Goal: Navigation & Orientation: Find specific page/section

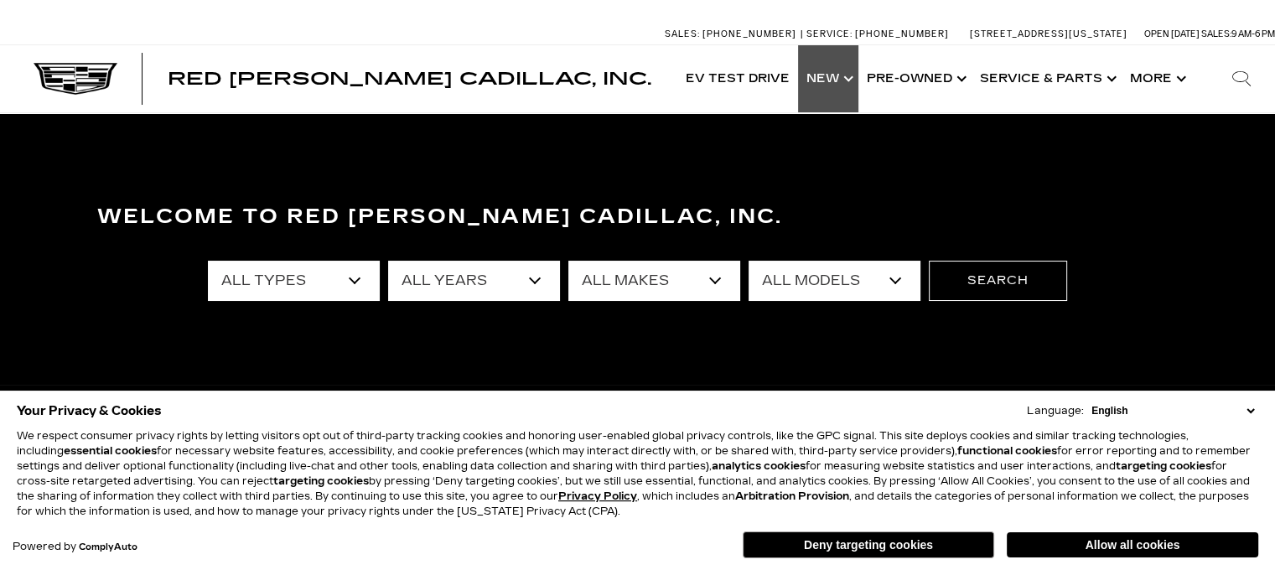
click at [826, 76] on link "Show New" at bounding box center [828, 78] width 60 height 67
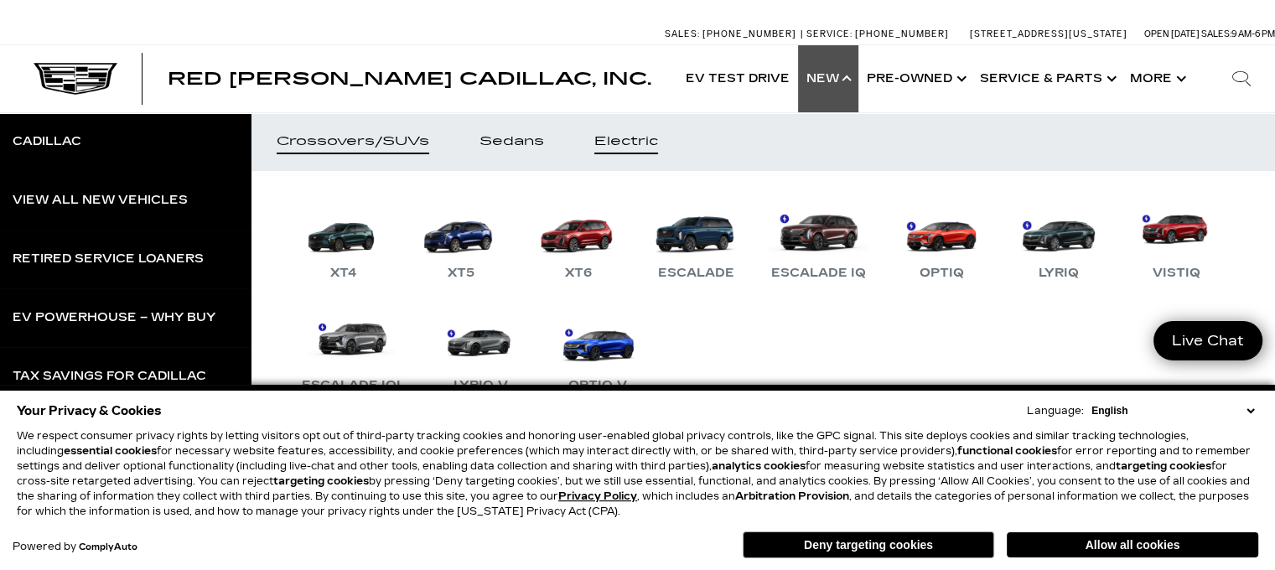
click at [605, 141] on div "Electric" at bounding box center [627, 142] width 64 height 12
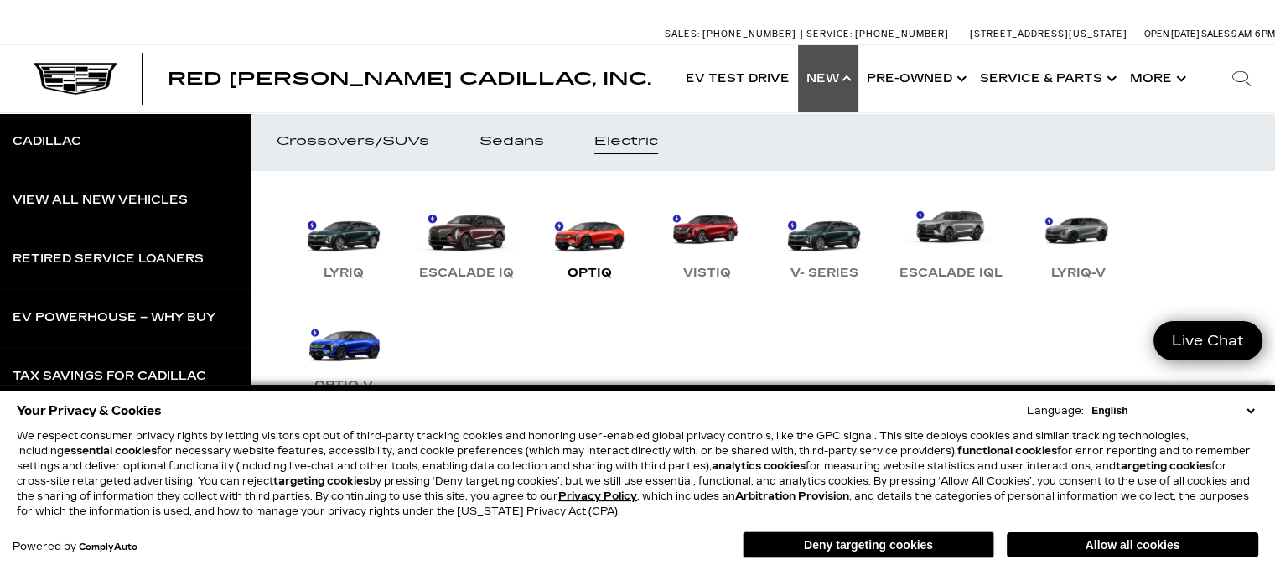
click at [580, 227] on link "OPTIQ" at bounding box center [589, 239] width 101 height 87
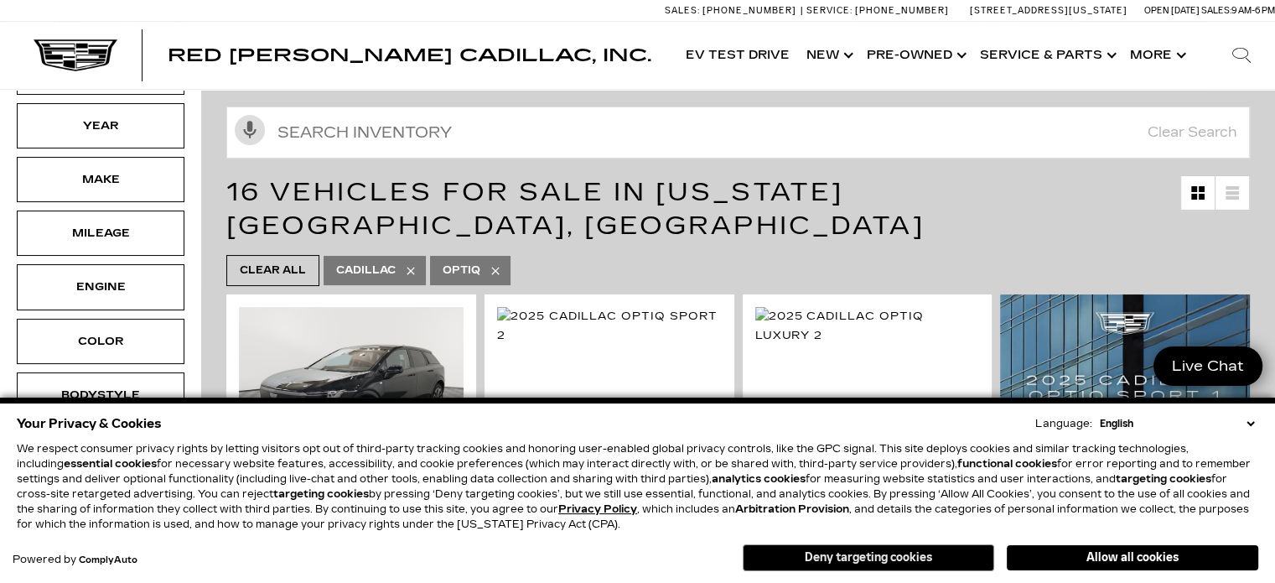
click at [908, 555] on button "Deny targeting cookies" at bounding box center [869, 557] width 252 height 27
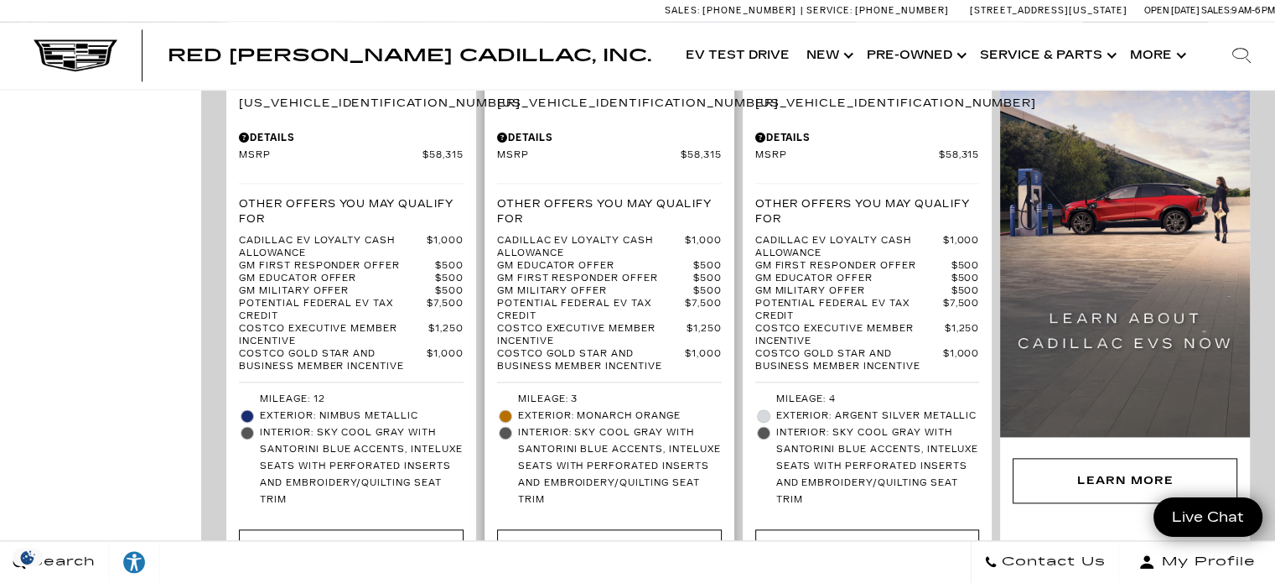
scroll to position [2096, 0]
